Goal: Information Seeking & Learning: Check status

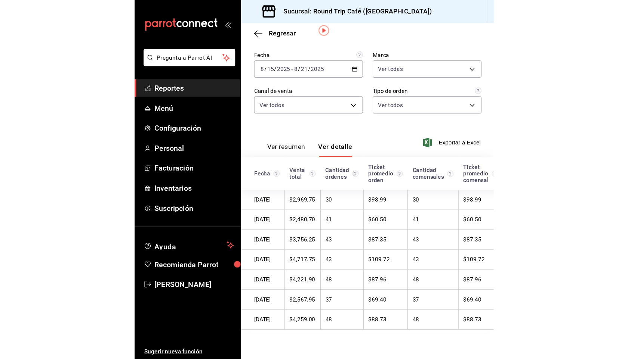
scroll to position [0, 18]
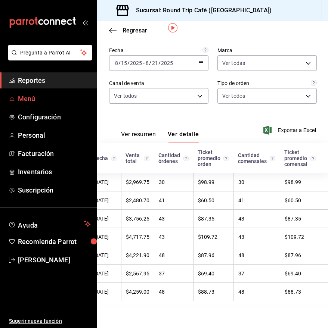
click at [51, 101] on span "Menú" at bounding box center [54, 99] width 73 height 10
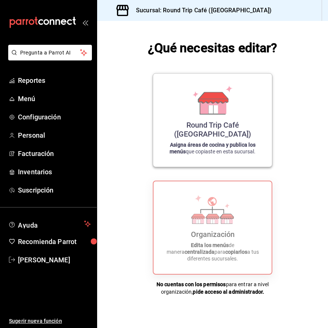
click at [202, 130] on div "Round Trip Café ([GEOGRAPHIC_DATA])" at bounding box center [212, 130] width 101 height 18
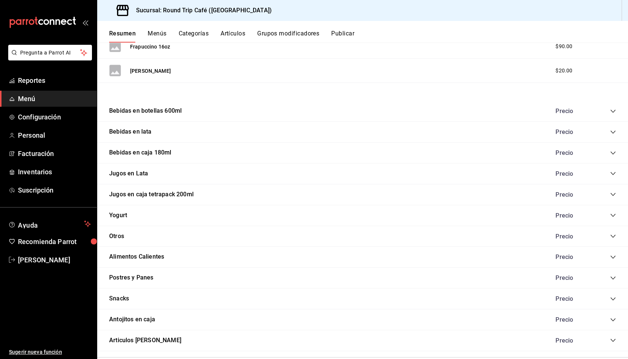
scroll to position [762, 0]
click at [328, 213] on icon "collapse-category-row" at bounding box center [613, 215] width 6 height 6
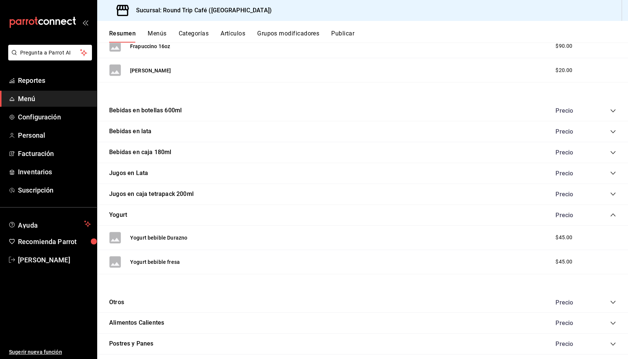
click at [328, 213] on icon "collapse-category-row" at bounding box center [613, 215] width 6 height 6
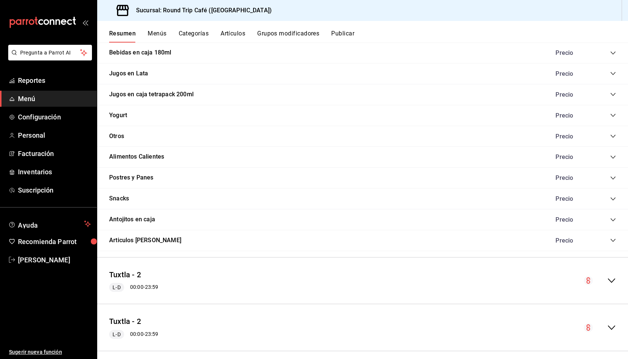
scroll to position [862, 0]
click at [328, 154] on icon "collapse-category-row" at bounding box center [613, 157] width 6 height 6
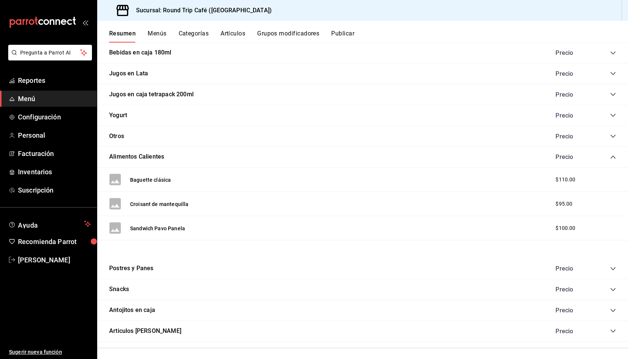
click at [328, 155] on icon "collapse-category-row" at bounding box center [613, 157] width 6 height 6
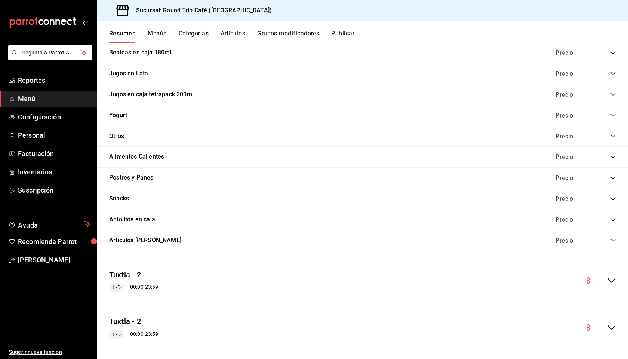
click at [328, 116] on icon "collapse-category-row" at bounding box center [612, 115] width 5 height 3
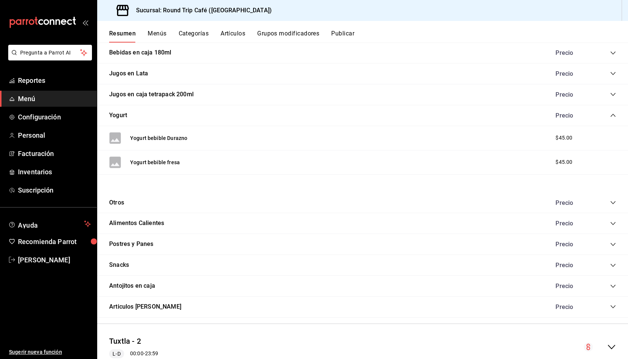
click at [328, 116] on icon "collapse-category-row" at bounding box center [613, 115] width 6 height 6
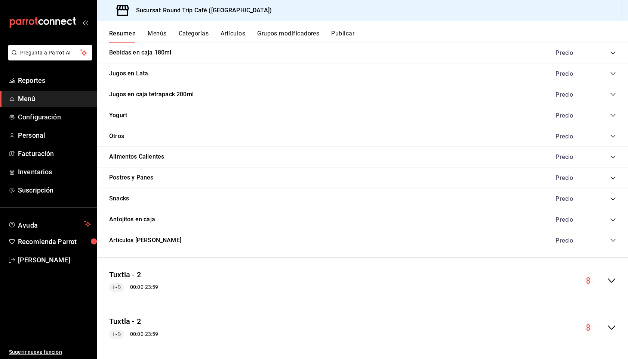
click at [328, 136] on icon "collapse-category-row" at bounding box center [613, 136] width 6 height 6
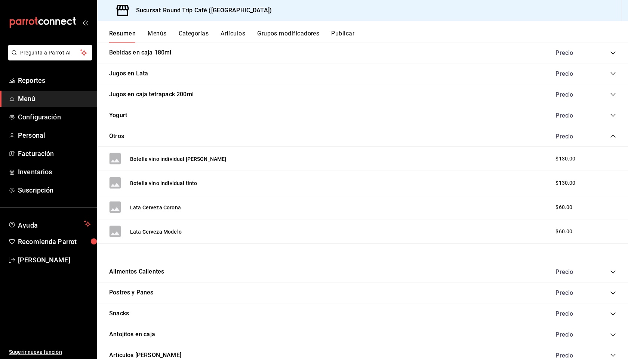
click at [328, 136] on icon "collapse-category-row" at bounding box center [613, 136] width 6 height 6
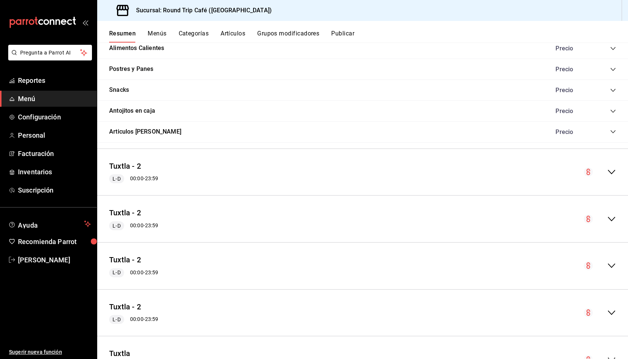
scroll to position [971, 0]
click at [328, 171] on icon "collapse-menu-row" at bounding box center [611, 171] width 9 height 9
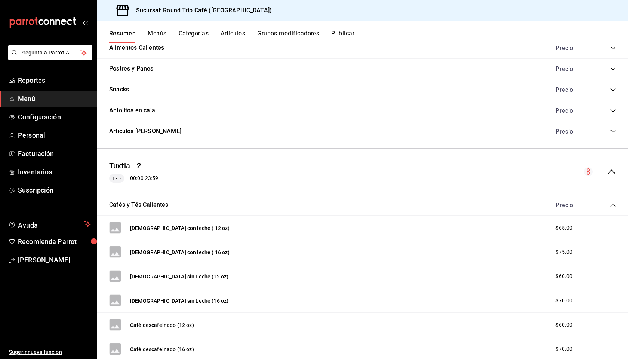
click at [328, 171] on icon "collapse-menu-row" at bounding box center [611, 172] width 7 height 4
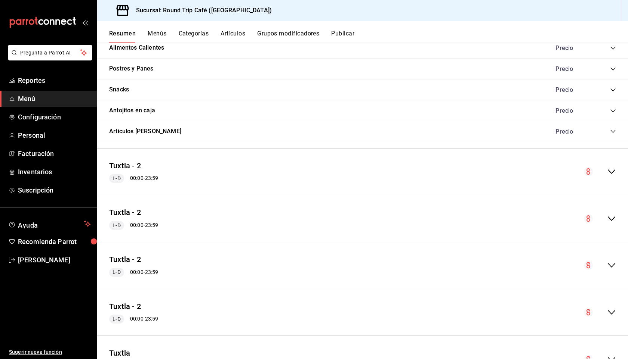
click at [162, 32] on button "Menús" at bounding box center [157, 36] width 19 height 13
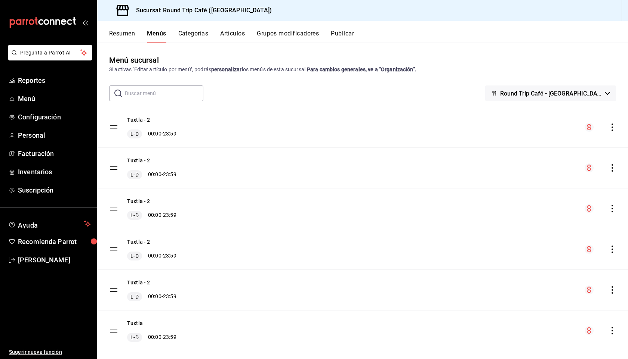
click at [117, 126] on tbody "Tuxtla - 2 [PERSON_NAME] 00:00 - 23:59 Tuxtla - 2 [PERSON_NAME] 00:00 - 23:59 T…" at bounding box center [362, 270] width 531 height 326
click at [113, 127] on tbody "Tuxtla - 2 [PERSON_NAME] 00:00 - 23:59 Tuxtla - 2 [PERSON_NAME] 00:00 - 23:59 T…" at bounding box center [362, 270] width 531 height 326
click at [139, 135] on span "L-D" at bounding box center [134, 133] width 11 height 7
click at [328, 126] on icon "actions" at bounding box center [611, 127] width 7 height 7
click at [328, 124] on div at bounding box center [314, 179] width 628 height 359
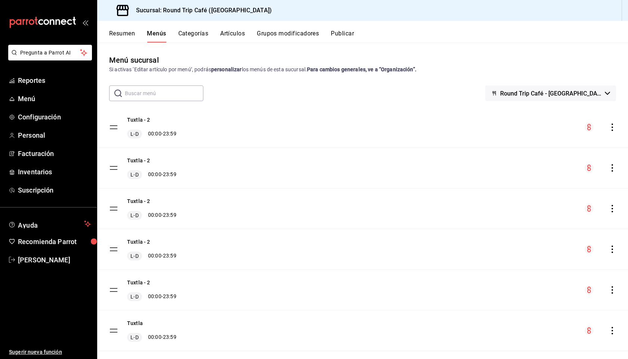
click at [328, 126] on circle "menu-maker-table" at bounding box center [588, 127] width 9 height 9
click at [328, 131] on div "menu-maker-table" at bounding box center [599, 127] width 31 height 9
click at [328, 129] on icon "actions" at bounding box center [611, 127] width 7 height 7
click at [328, 141] on span "Previsualizar" at bounding box center [552, 145] width 91 height 8
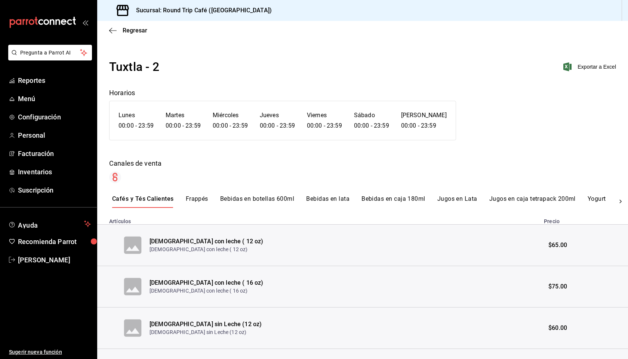
click at [205, 201] on button "Frappés" at bounding box center [197, 201] width 22 height 13
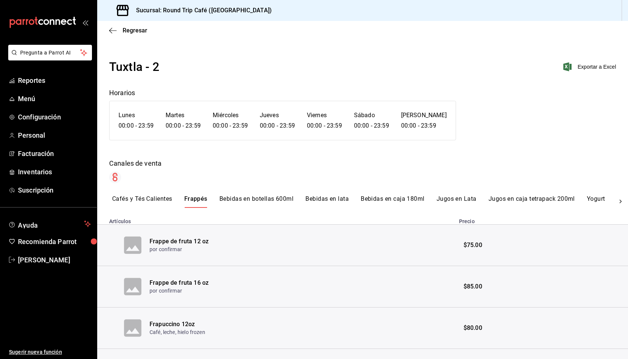
click at [240, 201] on button "Bebidas en botellas 600ml" at bounding box center [256, 201] width 74 height 13
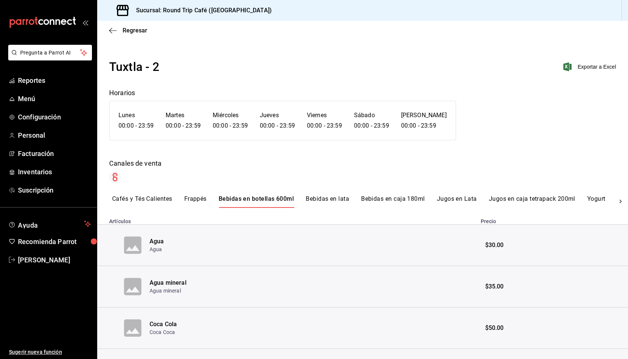
click at [325, 201] on button "Bebidas en lata" at bounding box center [327, 201] width 43 height 13
click at [328, 200] on button "Bebidas en caja 180ml" at bounding box center [393, 201] width 64 height 13
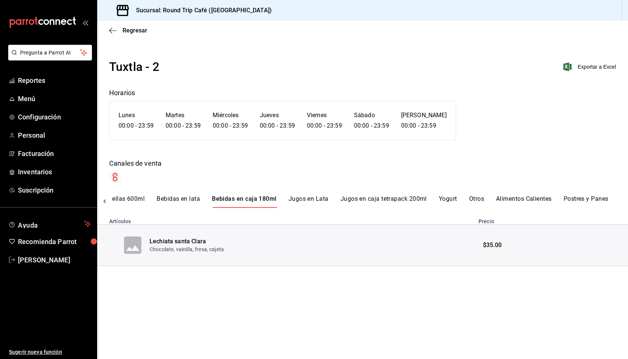
scroll to position [0, 288]
click at [328, 200] on button "Alimentos Calientes" at bounding box center [384, 201] width 56 height 13
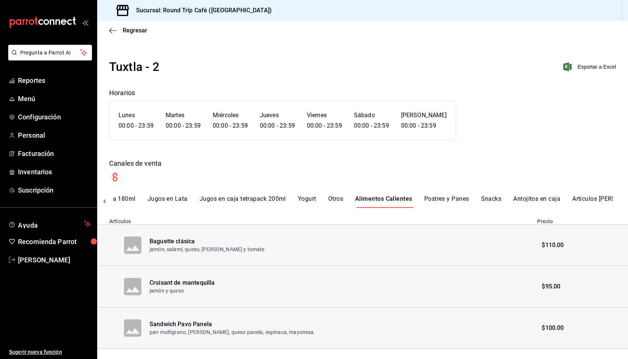
click at [328, 199] on button "Postres y Panes" at bounding box center [446, 201] width 45 height 13
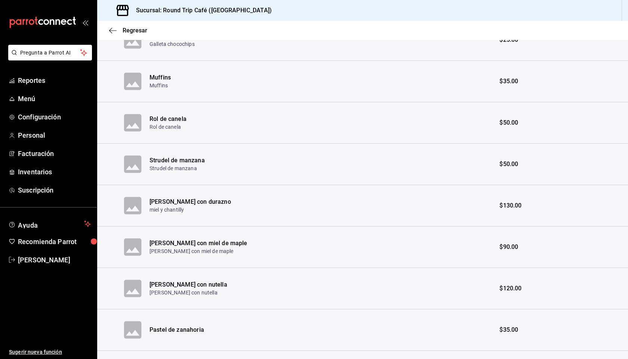
scroll to position [0, 0]
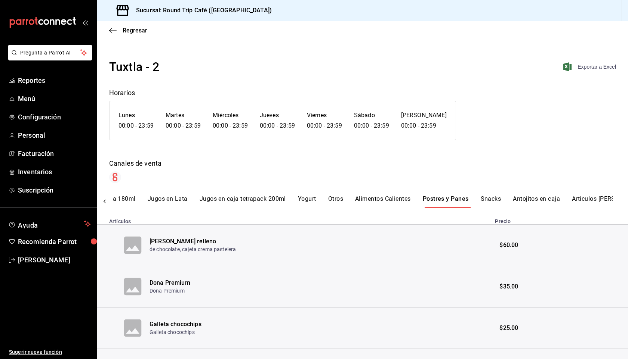
click at [328, 67] on span "Exportar a Excel" at bounding box center [590, 66] width 51 height 9
click at [118, 31] on span "Regresar" at bounding box center [128, 30] width 38 height 7
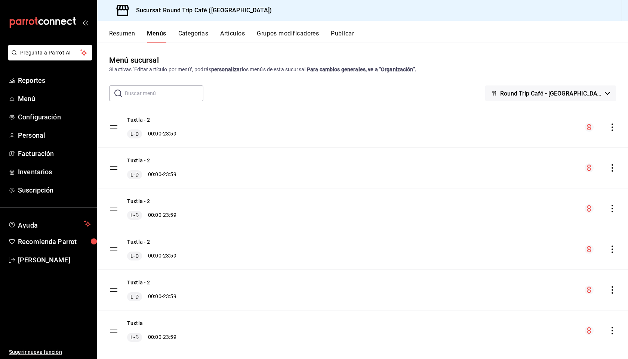
click at [328, 170] on div "menu-maker-table" at bounding box center [599, 168] width 31 height 9
click at [328, 170] on icon "actions" at bounding box center [611, 167] width 7 height 7
click at [328, 183] on span "Previsualizar" at bounding box center [552, 186] width 91 height 8
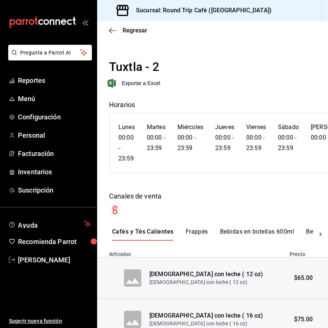
click at [245, 232] on button "Bebidas en botellas 600ml" at bounding box center [257, 234] width 74 height 13
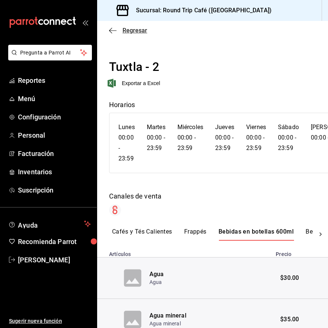
click at [111, 28] on icon "button" at bounding box center [112, 30] width 7 height 7
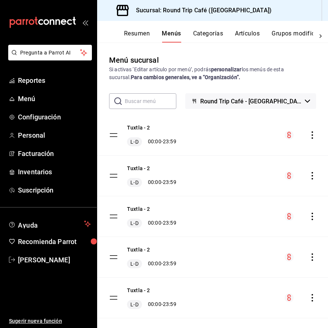
click at [220, 38] on button "Categorías" at bounding box center [208, 36] width 30 height 13
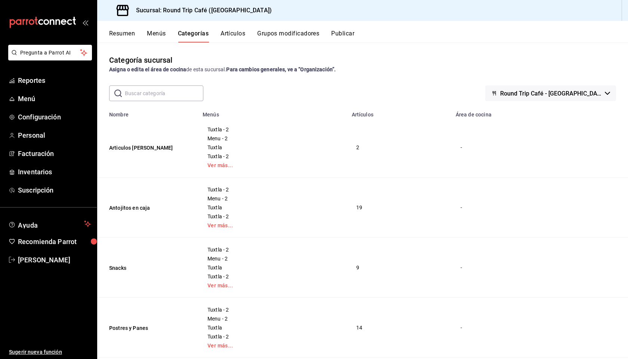
click at [237, 35] on button "Artículos" at bounding box center [232, 36] width 25 height 13
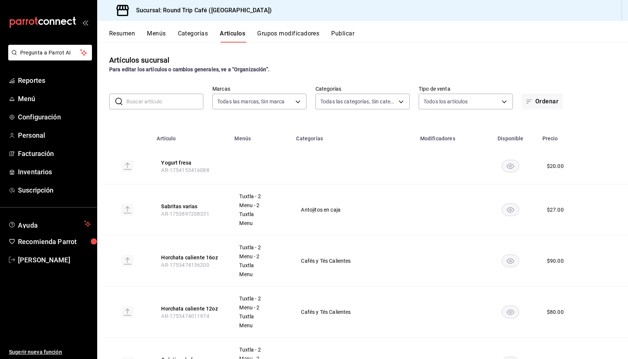
type input "89fa9395-ddff-42ed-a012-c70cfa9c47f1"
type input "15d91a13-38ba-4798-818a-1ce3fb0186a7,81414333-ed0d-4821-9473-ff22d41a5cbb,c21b1…"
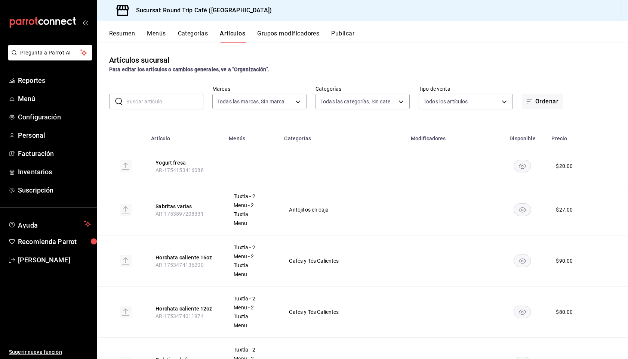
click at [127, 218] on td at bounding box center [130, 210] width 33 height 51
click at [127, 213] on rect at bounding box center [126, 210] width 12 height 12
click at [328, 108] on button "Ordenar" at bounding box center [542, 102] width 41 height 16
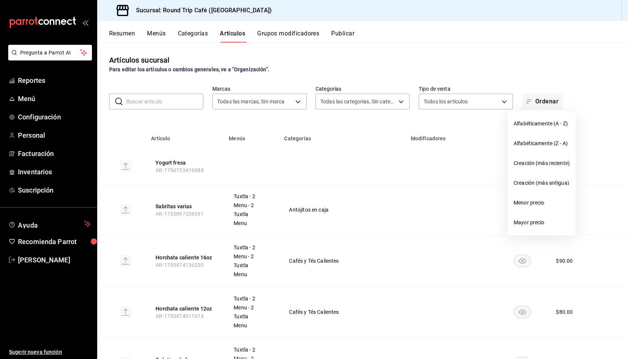
click at [328, 172] on div at bounding box center [314, 179] width 628 height 359
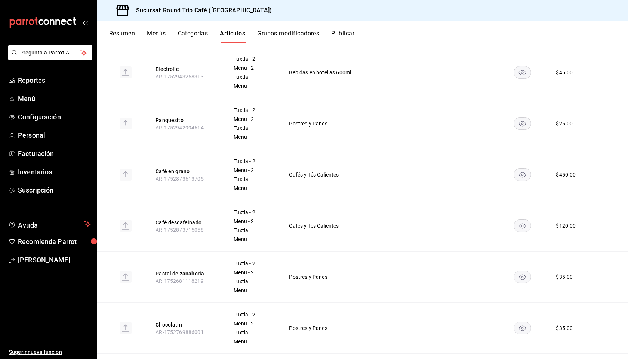
scroll to position [454, 0]
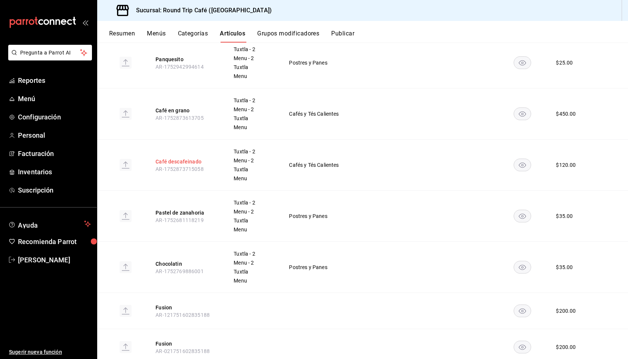
click at [176, 163] on button "Café descafeinado" at bounding box center [185, 161] width 60 height 7
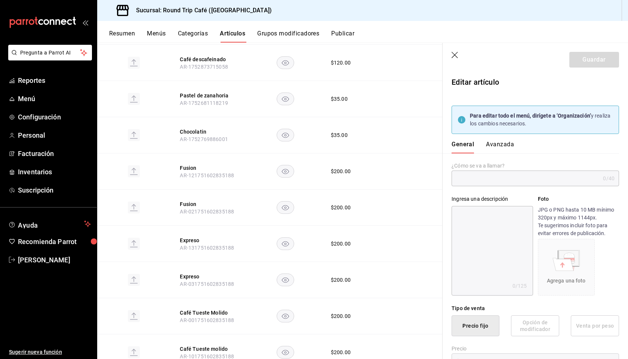
type input "Café descafeinado"
type input "AR-1752873715058"
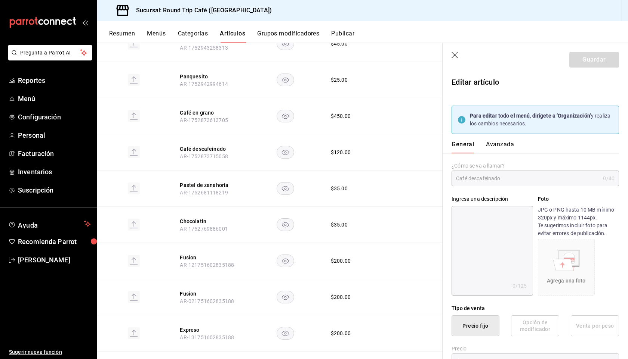
type input "$120.00"
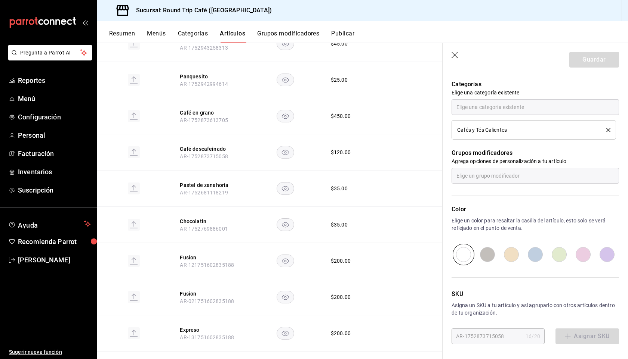
scroll to position [0, 0]
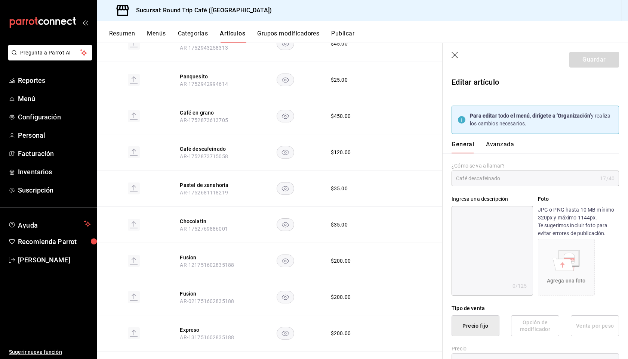
click at [328, 59] on icon "button" at bounding box center [454, 55] width 7 height 7
click at [328, 56] on icon "button" at bounding box center [454, 55] width 7 height 7
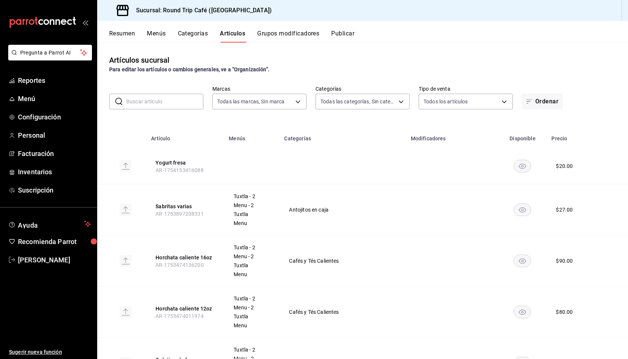
click at [285, 37] on button "Grupos modificadores" at bounding box center [288, 36] width 62 height 13
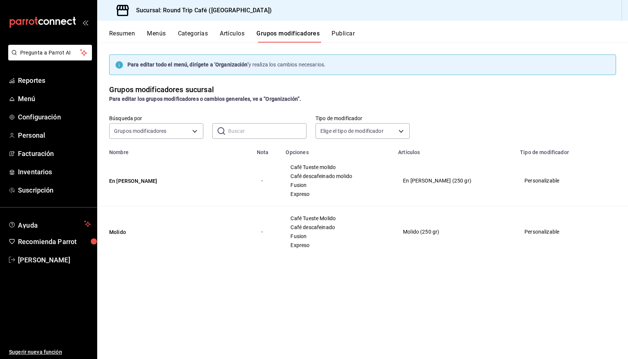
click at [194, 35] on button "Categorías" at bounding box center [193, 36] width 30 height 13
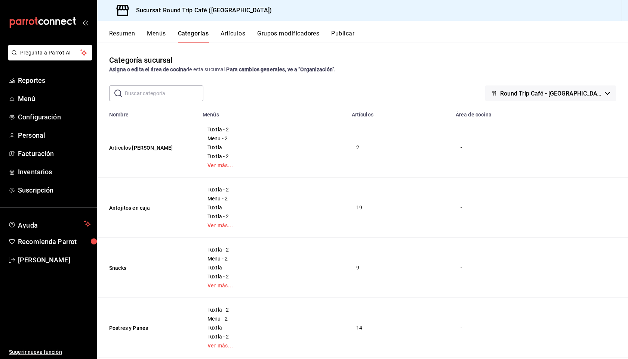
click at [162, 35] on button "Menús" at bounding box center [156, 36] width 19 height 13
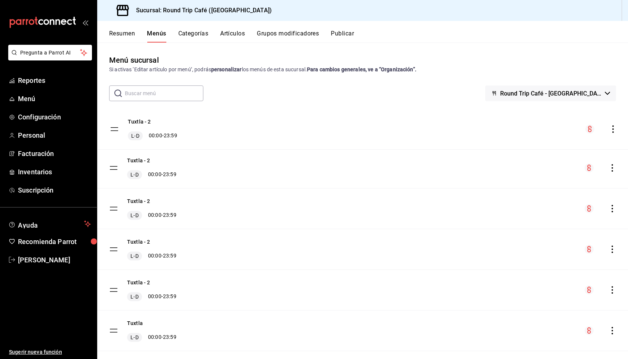
click at [114, 127] on tbody "Tuxtla - 2 [PERSON_NAME] 00:00 - 23:59 Tuxtla - 2 [PERSON_NAME] 00:00 - 23:59 T…" at bounding box center [362, 270] width 531 height 326
click at [128, 38] on button "Resumen" at bounding box center [122, 36] width 26 height 13
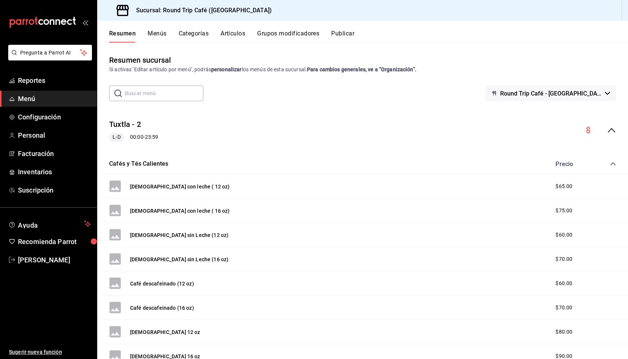
click at [328, 101] on button "Round Trip Café - [GEOGRAPHIC_DATA]" at bounding box center [550, 94] width 131 height 16
click at [328, 134] on div at bounding box center [314, 179] width 628 height 359
click at [168, 38] on div "Resumen Menús Categorías Artículos Grupos modificadores Publicar" at bounding box center [368, 36] width 519 height 13
click at [210, 36] on div "Resumen Menús Categorías Artículos Grupos modificadores Publicar" at bounding box center [368, 36] width 519 height 13
click at [228, 31] on button "Artículos" at bounding box center [232, 36] width 25 height 13
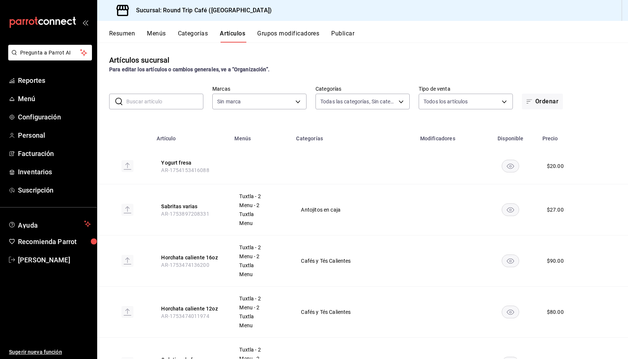
type input "15d91a13-38ba-4798-818a-1ce3fb0186a7,81414333-ed0d-4821-9473-ff22d41a5cbb,c21b1…"
type input "89fa9395-ddff-42ed-a012-c70cfa9c47f1"
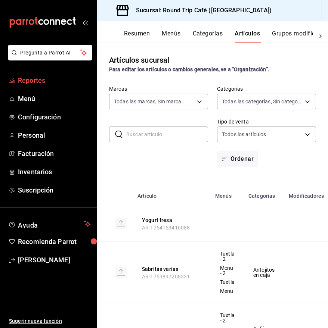
click at [36, 86] on link "Reportes" at bounding box center [48, 80] width 97 height 16
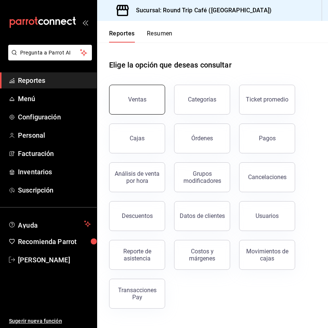
click at [141, 100] on div "Ventas" at bounding box center [137, 99] width 18 height 7
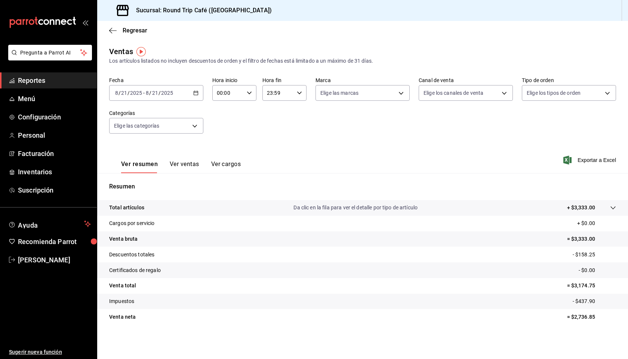
click at [196, 93] on icon "button" at bounding box center [195, 92] width 5 height 5
click at [147, 162] on span "Mes actual" at bounding box center [144, 166] width 58 height 8
click at [178, 166] on button "Ver ventas" at bounding box center [185, 167] width 30 height 13
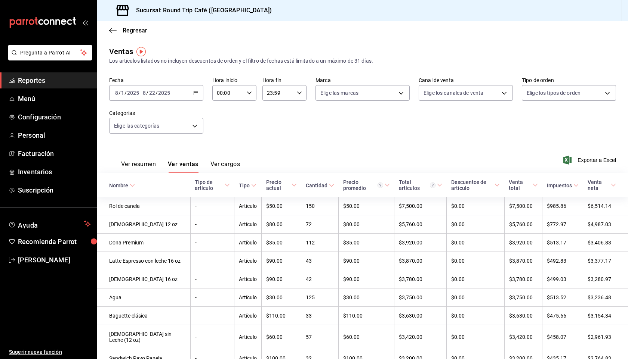
click at [142, 202] on td "Rol de canela" at bounding box center [143, 206] width 93 height 18
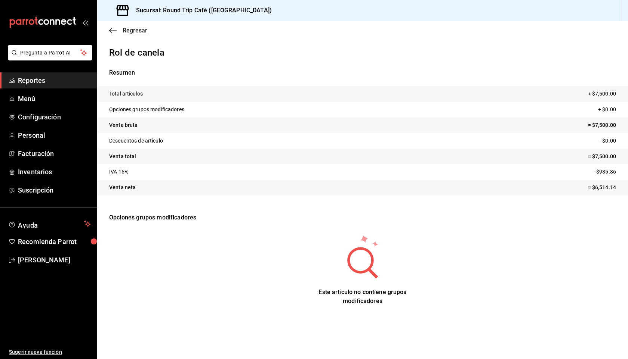
click at [113, 30] on icon "button" at bounding box center [112, 30] width 7 height 7
click at [111, 30] on icon "button" at bounding box center [112, 30] width 7 height 0
click at [113, 30] on icon "button" at bounding box center [112, 30] width 7 height 7
click at [140, 32] on span "Regresar" at bounding box center [135, 30] width 25 height 7
click at [140, 38] on div "Regresar" at bounding box center [362, 30] width 531 height 19
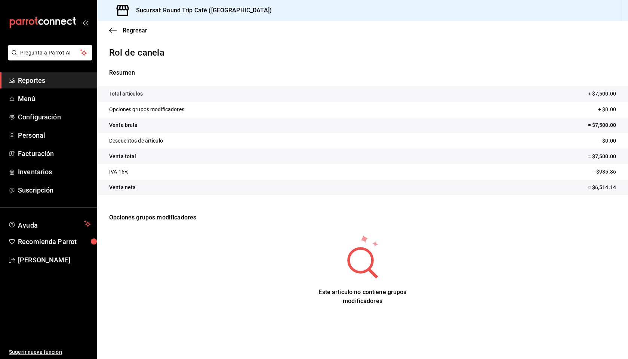
click at [140, 24] on div "Regresar" at bounding box center [362, 30] width 531 height 19
click at [138, 29] on span "Regresar" at bounding box center [135, 30] width 25 height 7
click at [117, 29] on span "Regresar" at bounding box center [128, 30] width 38 height 7
click at [66, 84] on span "Reportes" at bounding box center [54, 80] width 73 height 10
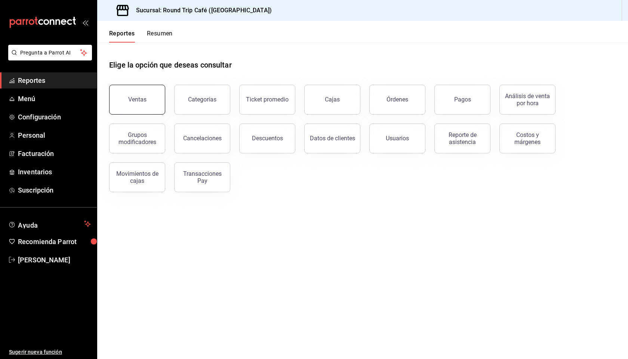
click at [139, 101] on div "Ventas" at bounding box center [137, 99] width 18 height 7
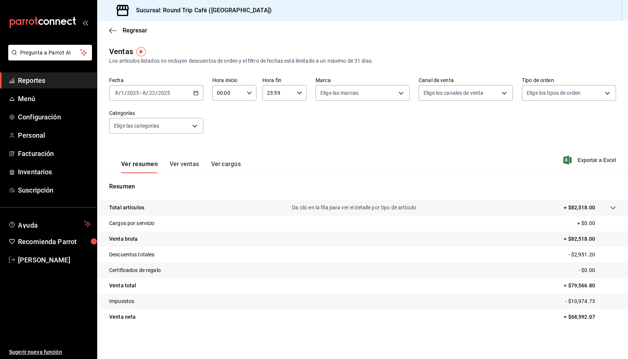
click at [195, 92] on icon "button" at bounding box center [195, 92] width 5 height 5
click at [141, 164] on span "Mes actual" at bounding box center [144, 166] width 58 height 8
click at [195, 161] on button "Ver ventas" at bounding box center [185, 167] width 30 height 13
